Goal: Task Accomplishment & Management: Use online tool/utility

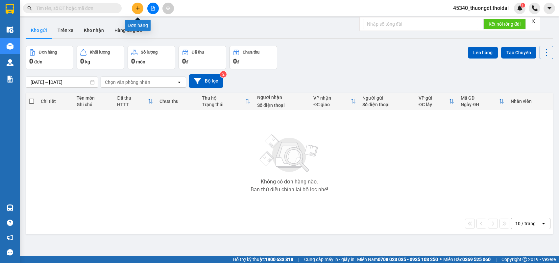
click at [139, 10] on icon "plus" at bounding box center [138, 8] width 5 height 5
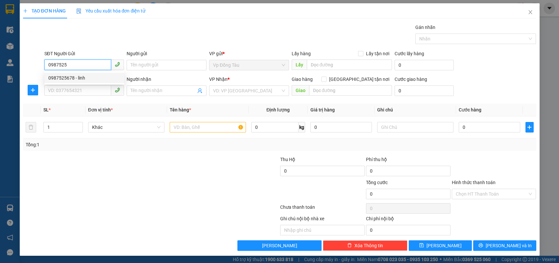
click at [66, 82] on div "0987525678 - linh" at bounding box center [84, 78] width 80 height 11
type input "0987525678"
type input "linh"
type input "0987525678"
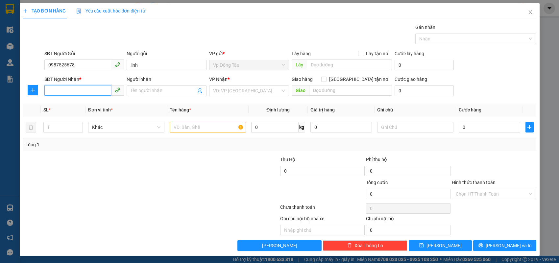
click at [67, 90] on input "SĐT Người Nhận *" at bounding box center [77, 90] width 67 height 11
click at [88, 103] on div "0982812922 - hiếu" at bounding box center [84, 103] width 72 height 7
type input "0982812922"
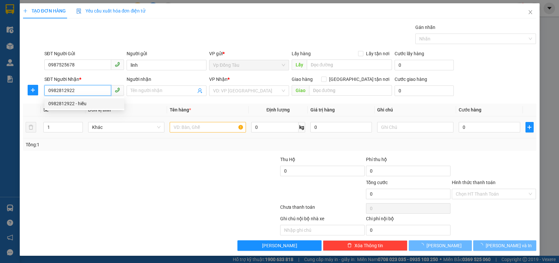
type input "hiếu"
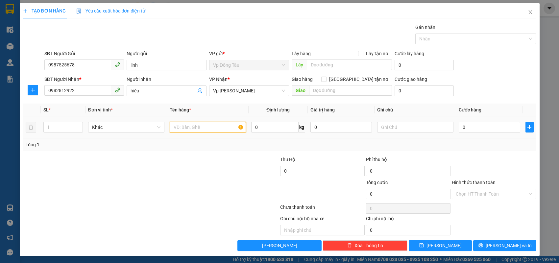
click at [197, 132] on input "text" at bounding box center [208, 127] width 76 height 11
type input "vợt [PERSON_NAME]"
click at [471, 125] on input "0" at bounding box center [490, 127] width 62 height 11
type input "3"
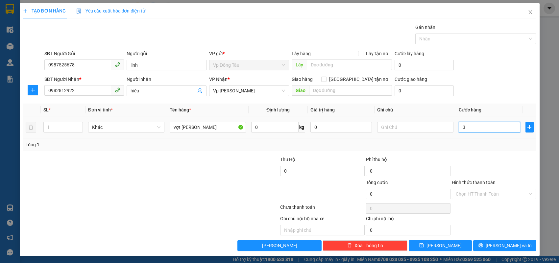
type input "3"
type input "30"
type input "30.000"
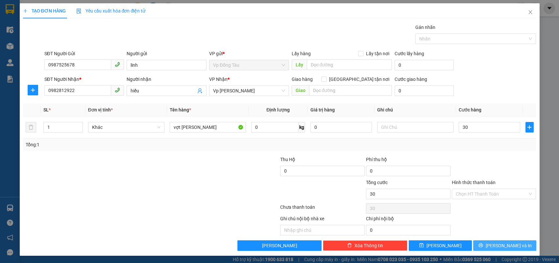
type input "30.000"
click at [500, 249] on button "Lưu và In" at bounding box center [504, 245] width 63 height 11
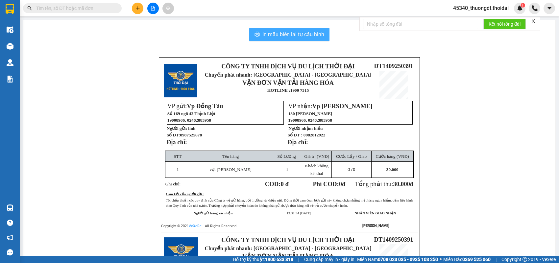
click at [313, 35] on span "In mẫu biên lai tự cấu hình" at bounding box center [294, 34] width 62 height 8
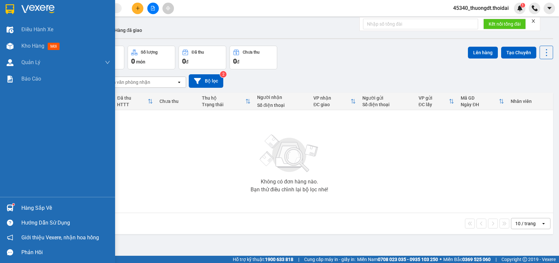
click at [19, 201] on div "Hàng sắp về" at bounding box center [57, 208] width 115 height 15
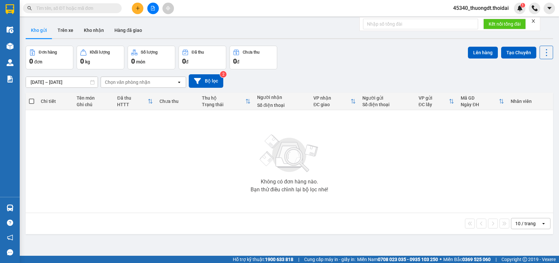
click at [221, 148] on section "Kết quả tìm kiếm ( 0 ) Bộ lọc No Data 45340_thuongdt.thoidai 1 Điều hành xe Kho…" at bounding box center [279, 131] width 559 height 263
click at [67, 31] on button "Trên xe" at bounding box center [65, 30] width 26 height 16
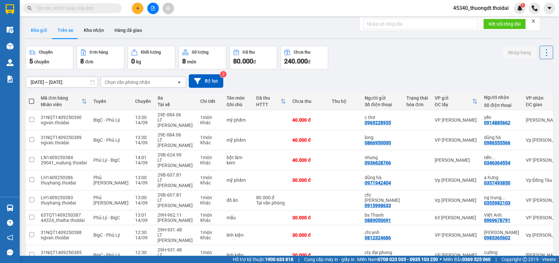
click at [40, 27] on button "Kho gửi" at bounding box center [39, 30] width 27 height 16
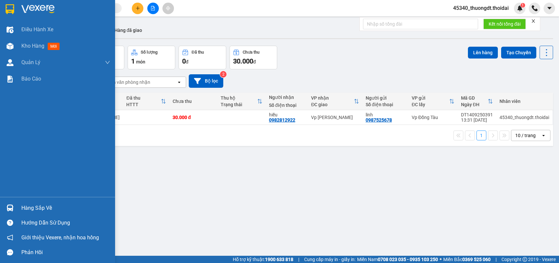
click at [31, 208] on div "Hàng sắp về" at bounding box center [65, 208] width 89 height 10
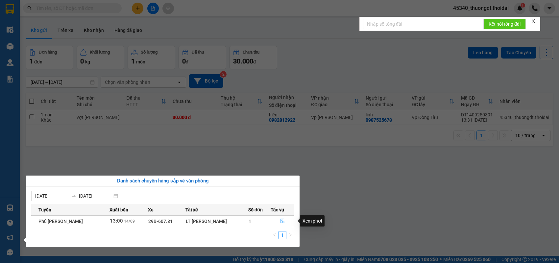
click at [280, 223] on span "file-done" at bounding box center [282, 221] width 5 height 5
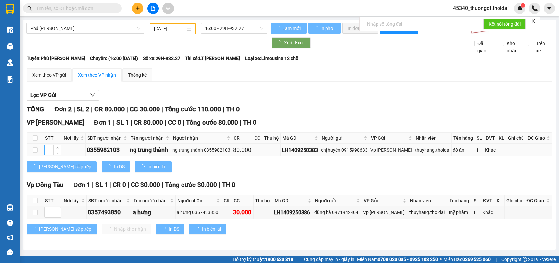
type input "[DATE]"
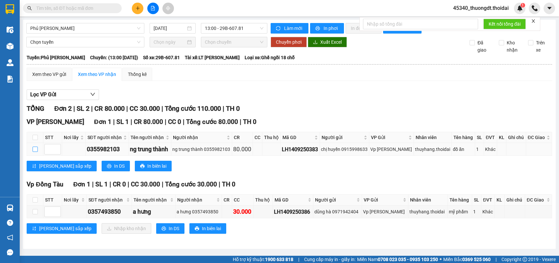
click at [37, 152] on input "checkbox" at bounding box center [35, 149] width 5 height 5
checkbox input "true"
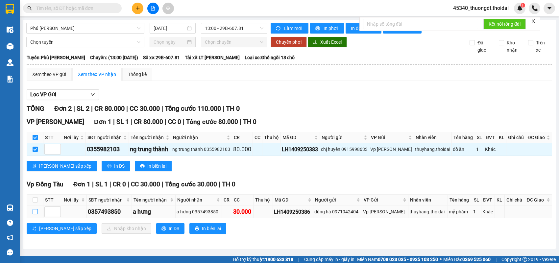
click at [36, 214] on input "checkbox" at bounding box center [35, 211] width 5 height 5
checkbox input "true"
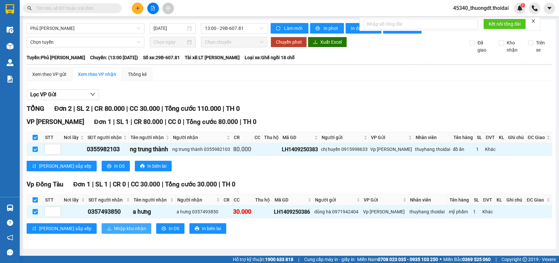
click at [114, 232] on span "Nhập kho nhận" at bounding box center [130, 228] width 32 height 7
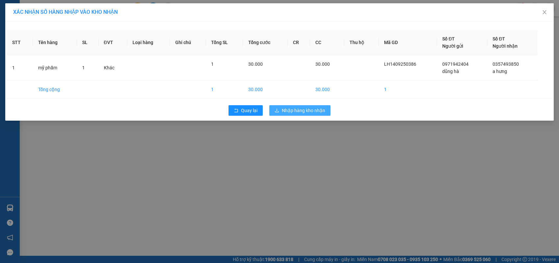
click at [313, 109] on span "Nhập hàng kho nhận" at bounding box center [303, 110] width 43 height 7
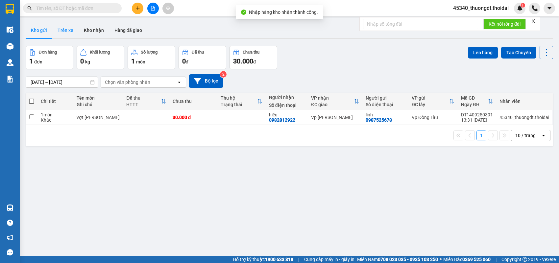
click at [65, 30] on button "Trên xe" at bounding box center [65, 30] width 26 height 16
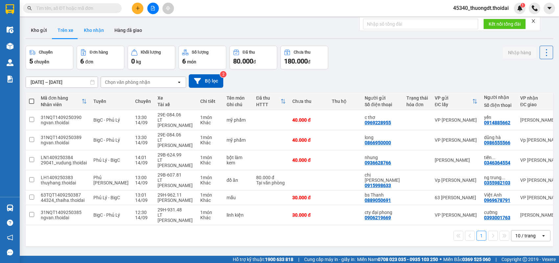
click at [90, 34] on button "Kho nhận" at bounding box center [94, 30] width 31 height 16
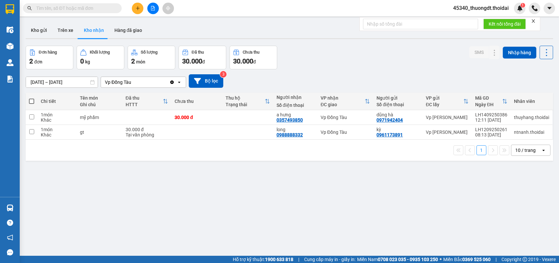
click at [290, 189] on div "ver 1.8.143 Kho gửi Trên xe Kho nhận Hàng đã giao Đơn hàng 2 đơn Khối lượng 0 k…" at bounding box center [289, 151] width 533 height 263
click at [63, 34] on button "Trên xe" at bounding box center [65, 30] width 26 height 16
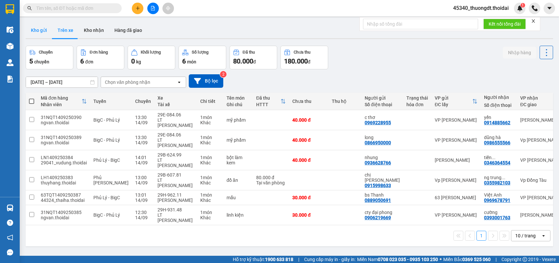
click at [33, 29] on button "Kho gửi" at bounding box center [39, 30] width 27 height 16
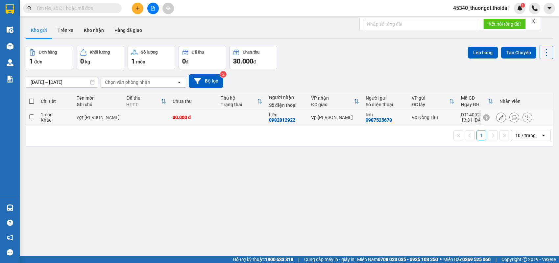
click at [38, 120] on td "1 món Khác" at bounding box center [56, 117] width 36 height 15
checkbox input "true"
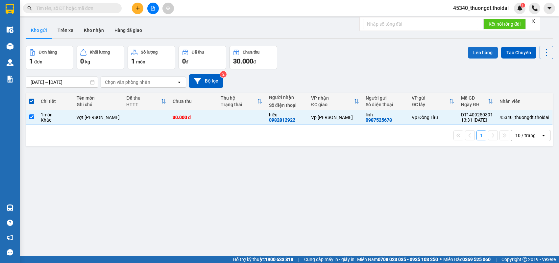
click at [476, 56] on button "Lên hàng" at bounding box center [483, 53] width 30 height 12
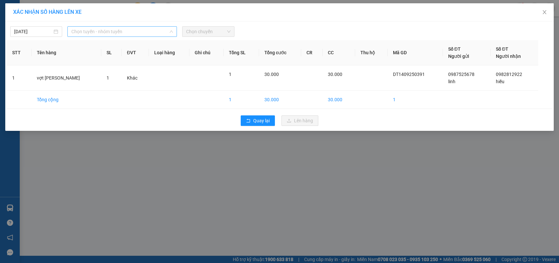
click at [87, 33] on span "Chọn tuyến - nhóm tuyến" at bounding box center [122, 32] width 102 height 10
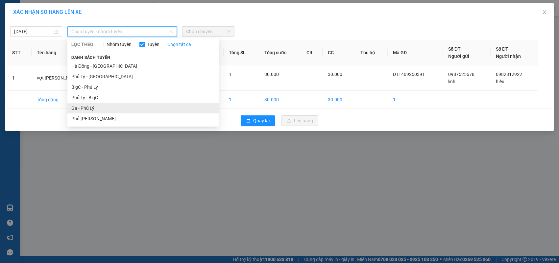
click at [82, 109] on li "Ga - Phủ Lý" at bounding box center [142, 108] width 151 height 11
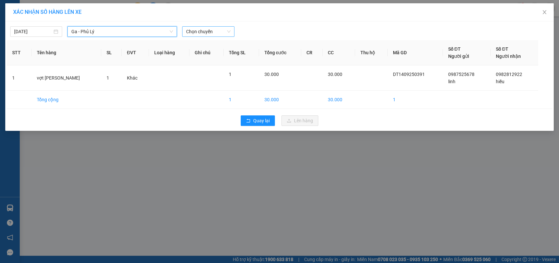
click at [215, 33] on span "Chọn chuyến" at bounding box center [208, 32] width 44 height 10
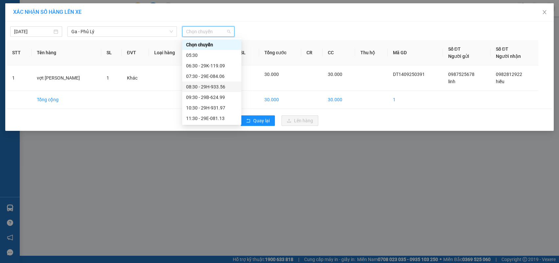
scroll to position [33, 0]
click at [216, 109] on div "13:30 - 29B-620.59" at bounding box center [211, 106] width 51 height 7
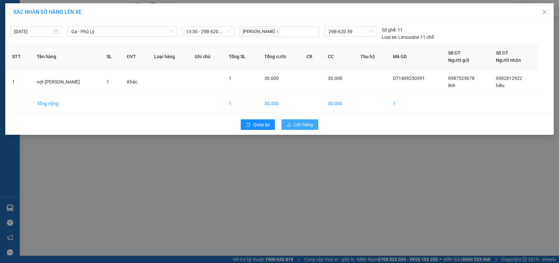
click at [293, 126] on button "Lên hàng" at bounding box center [300, 124] width 37 height 11
